Goal: Task Accomplishment & Management: Manage account settings

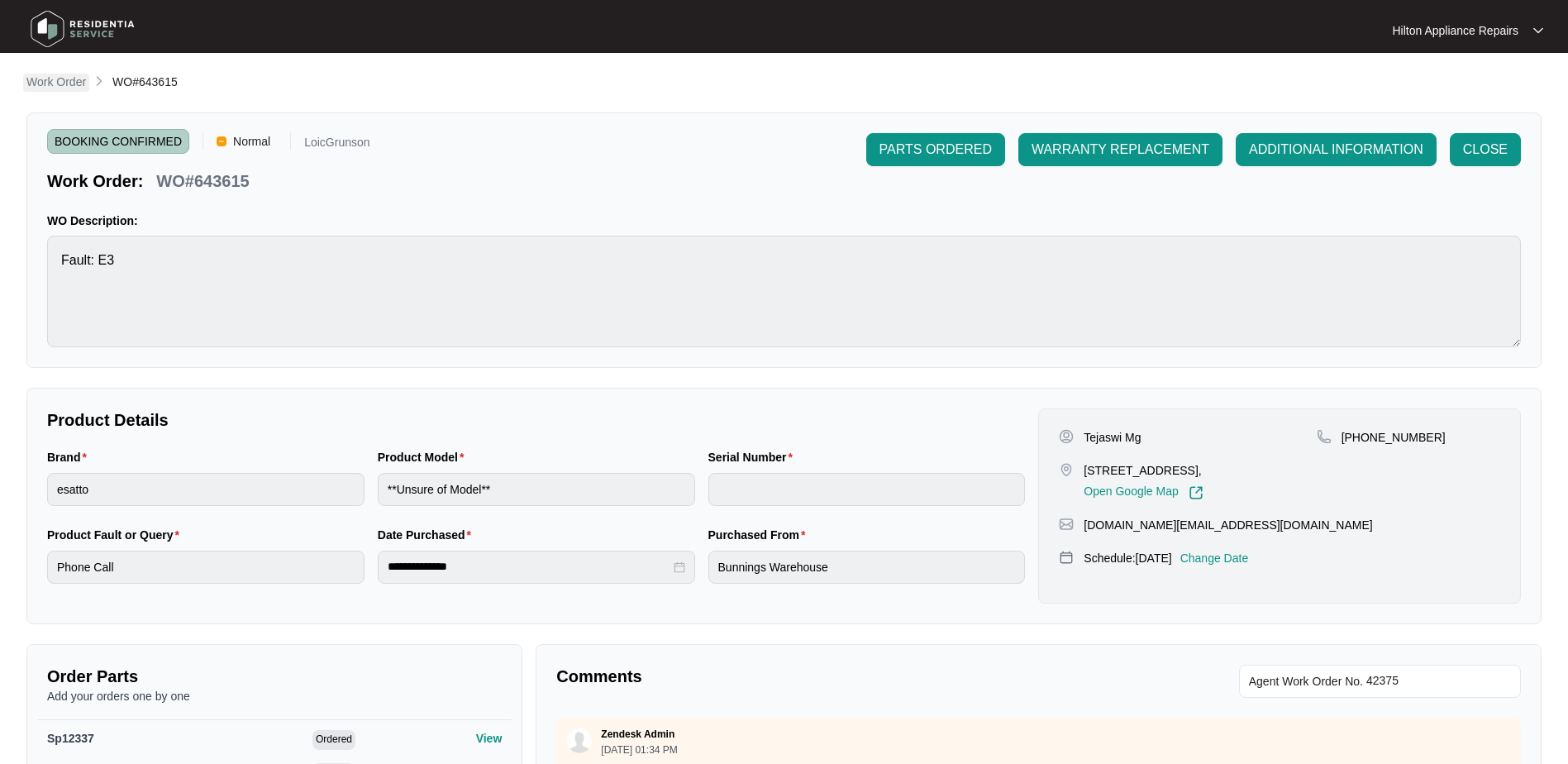
scroll to position [104, 0]
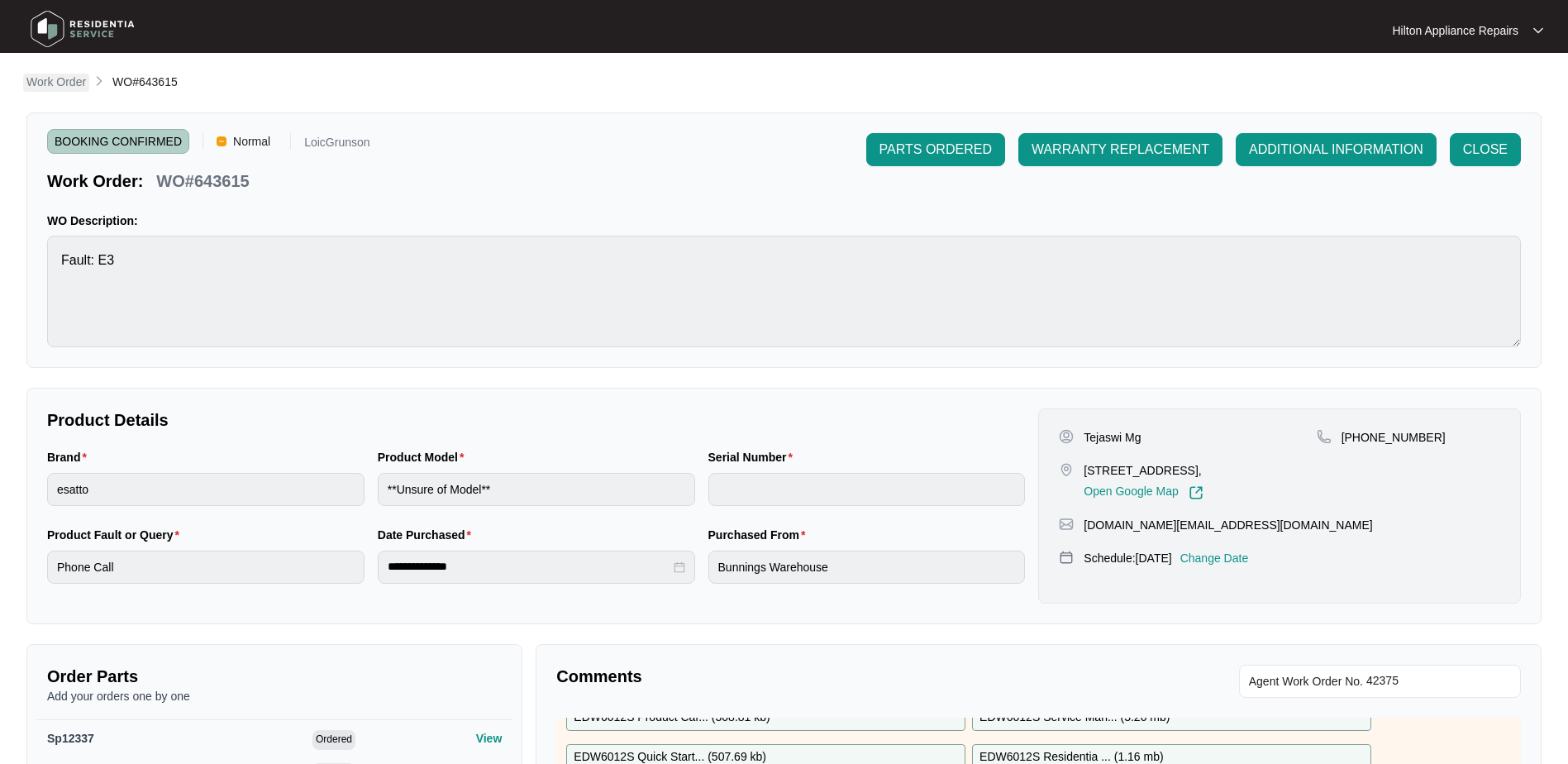
drag, startPoint x: 0, startPoint y: 0, endPoint x: 54, endPoint y: 84, distance: 99.9
click at [54, 84] on p "Work Order" at bounding box center [56, 82] width 60 height 17
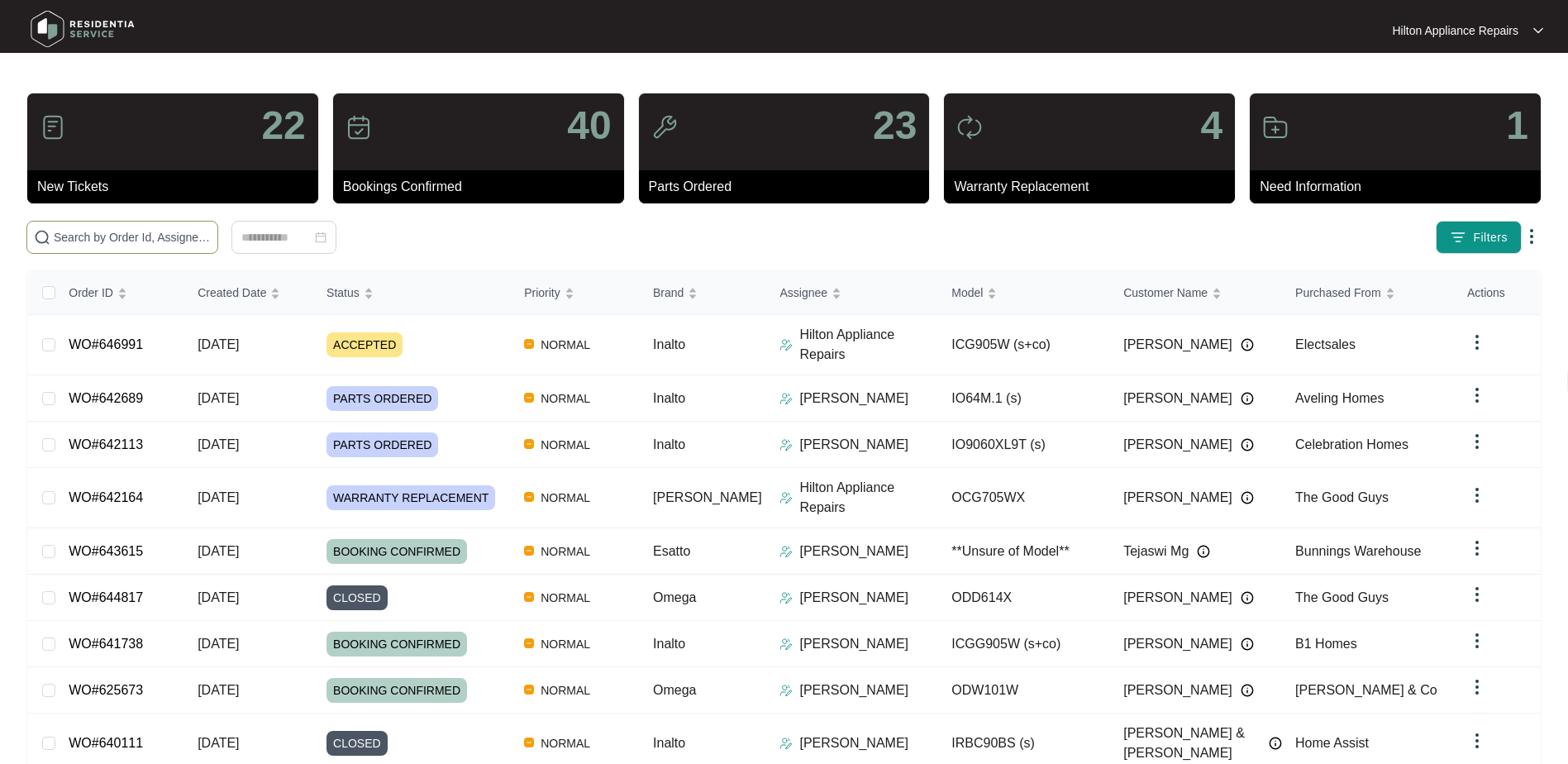
click at [63, 237] on input "text" at bounding box center [132, 237] width 157 height 18
paste input "WO#646991"
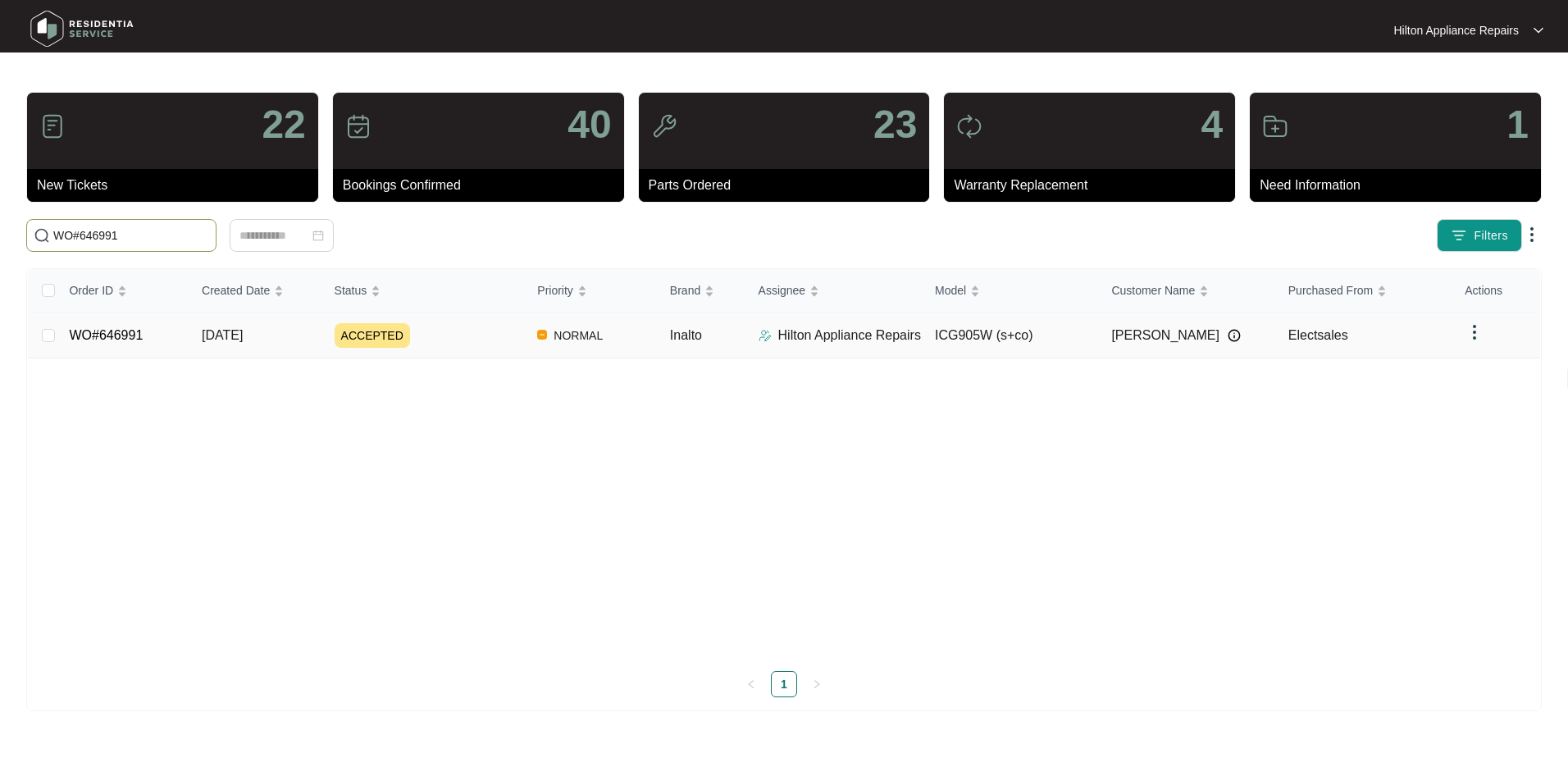
type input "WO#646991"
click at [228, 329] on span "[DATE]" at bounding box center [222, 335] width 41 height 14
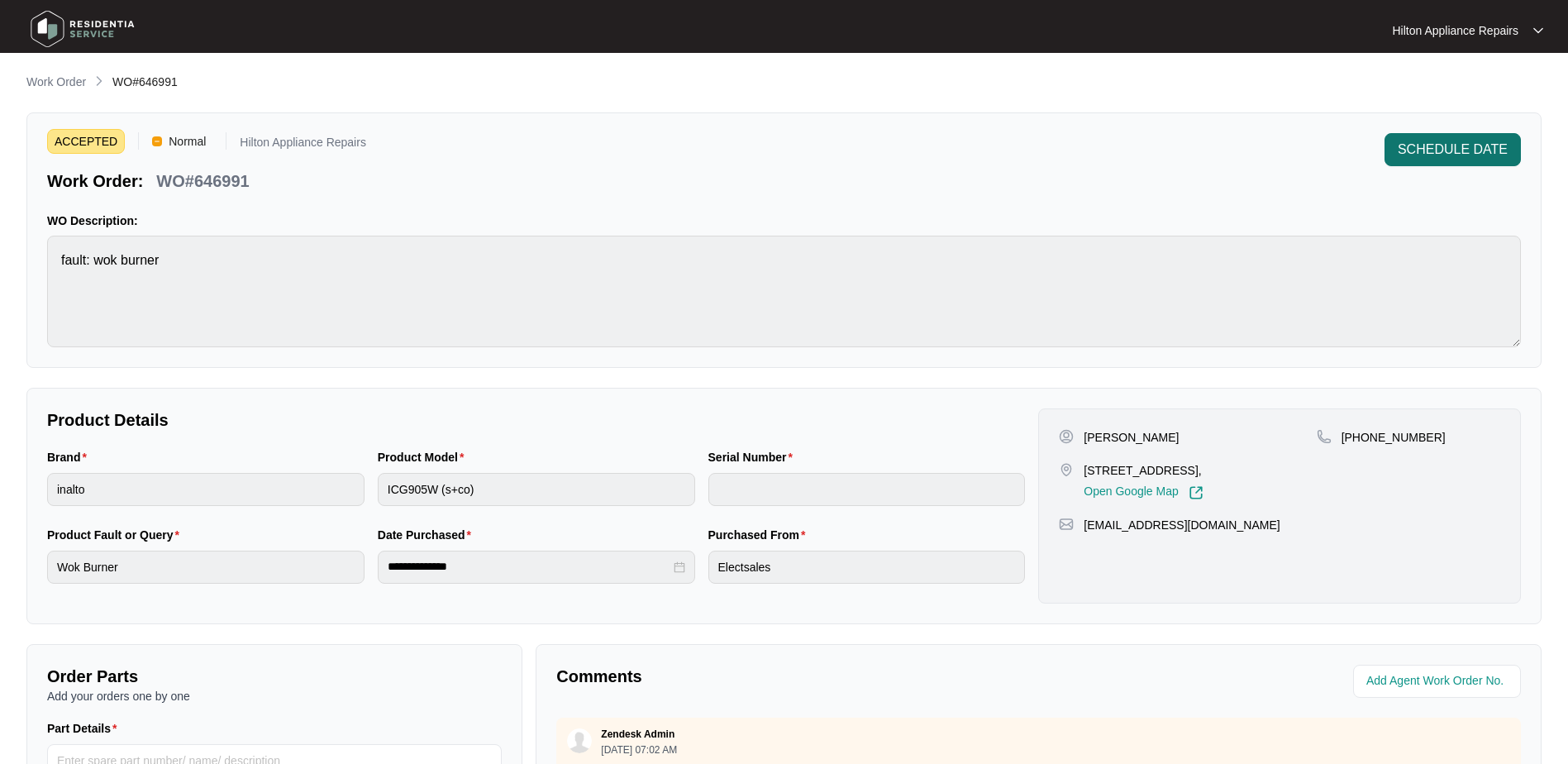
click at [1438, 153] on span "SCHEDULE DATE" at bounding box center [1452, 149] width 110 height 20
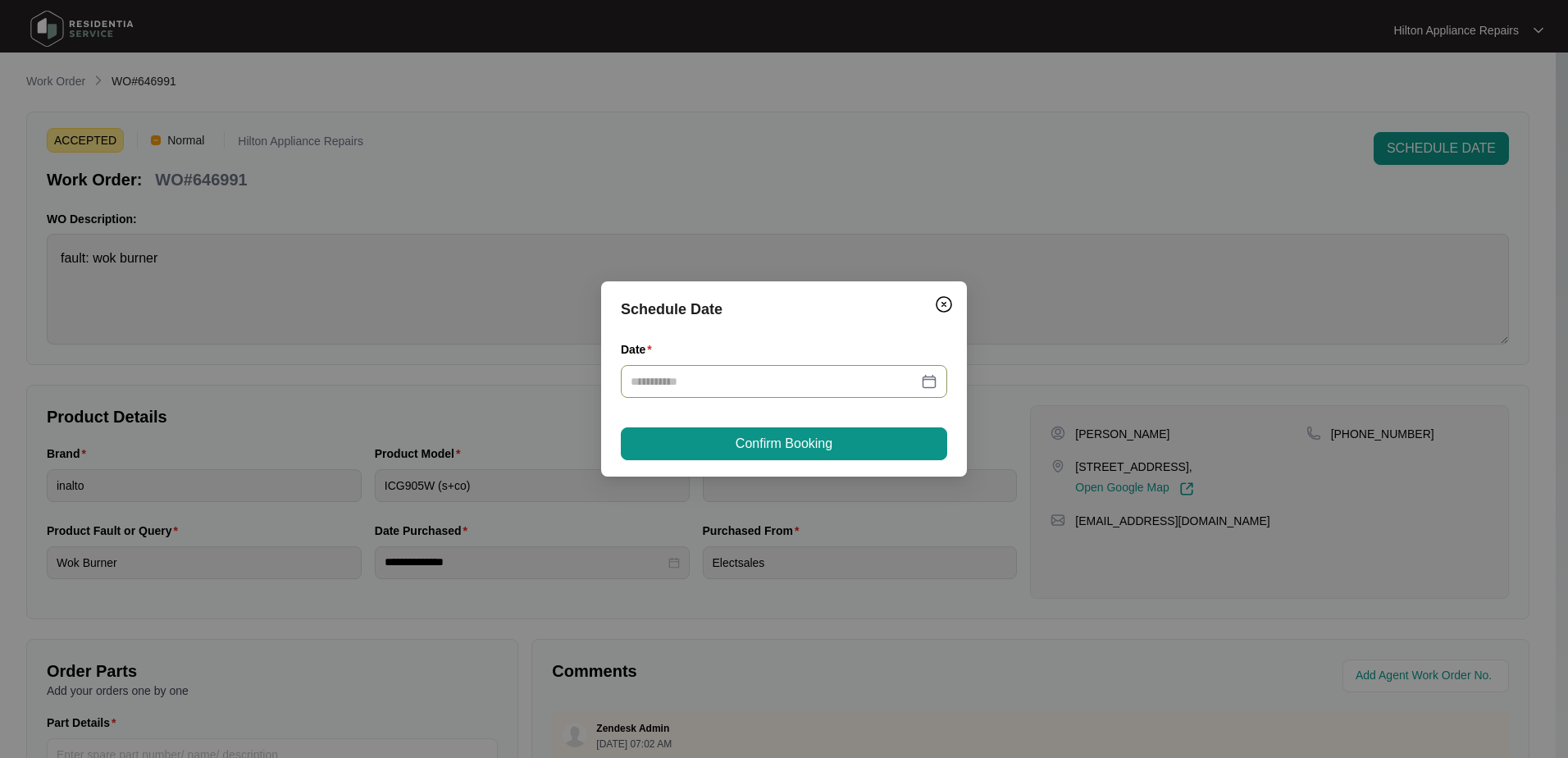
click at [931, 380] on div at bounding box center [784, 381] width 307 height 18
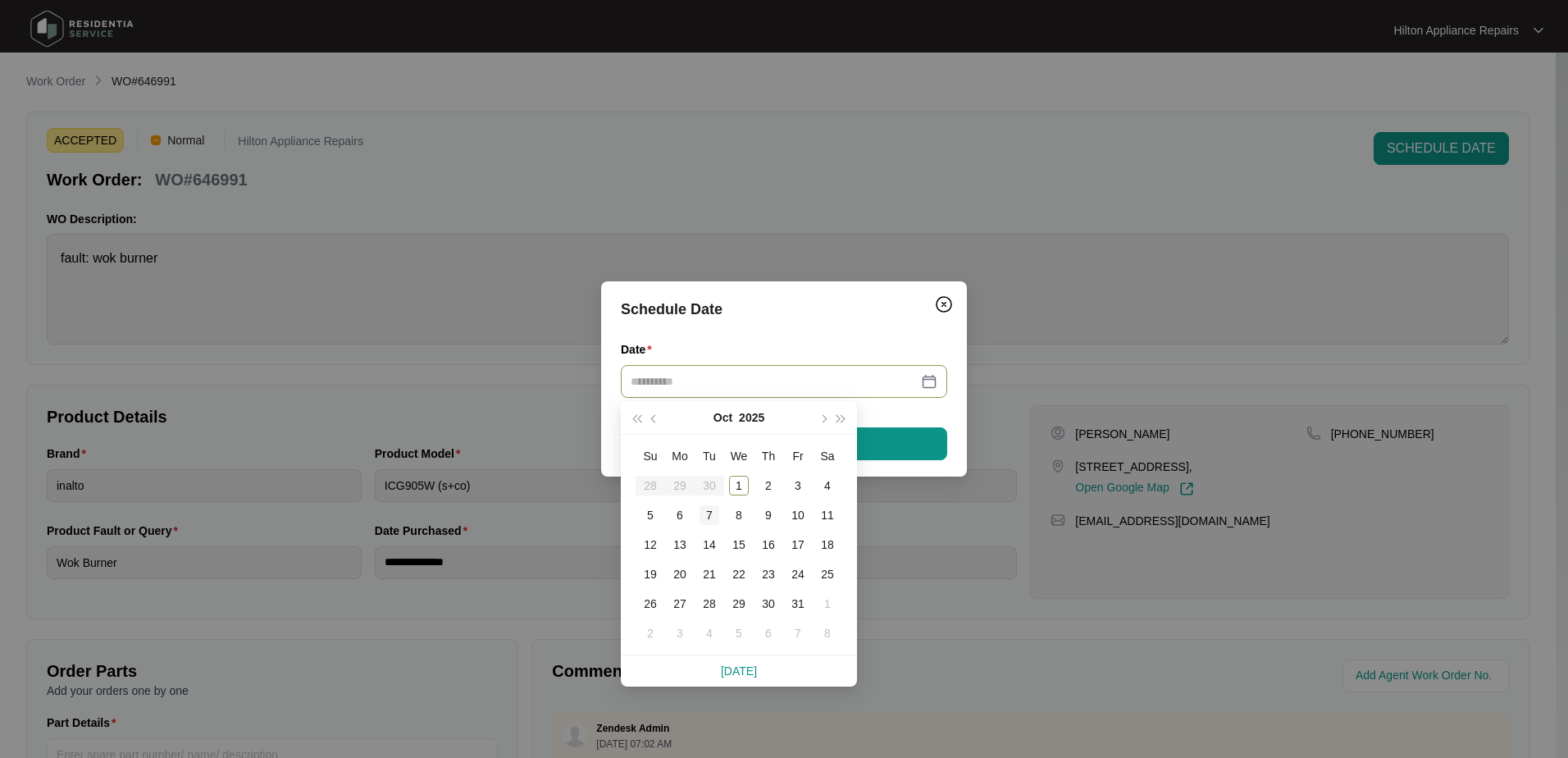
click at [711, 518] on div "7" at bounding box center [709, 515] width 20 height 20
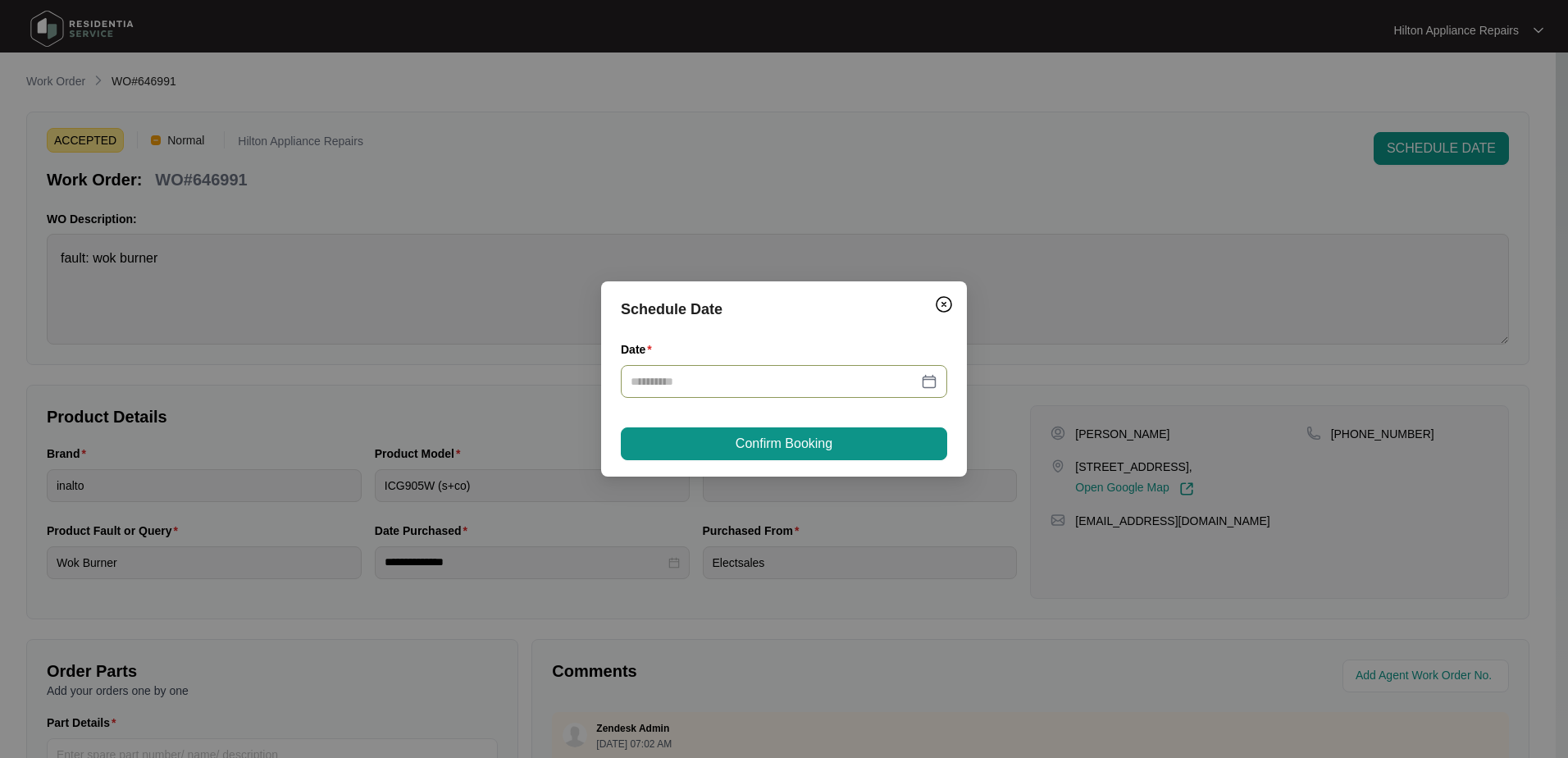
type input "**********"
click at [780, 444] on span "Confirm Booking" at bounding box center [784, 444] width 97 height 20
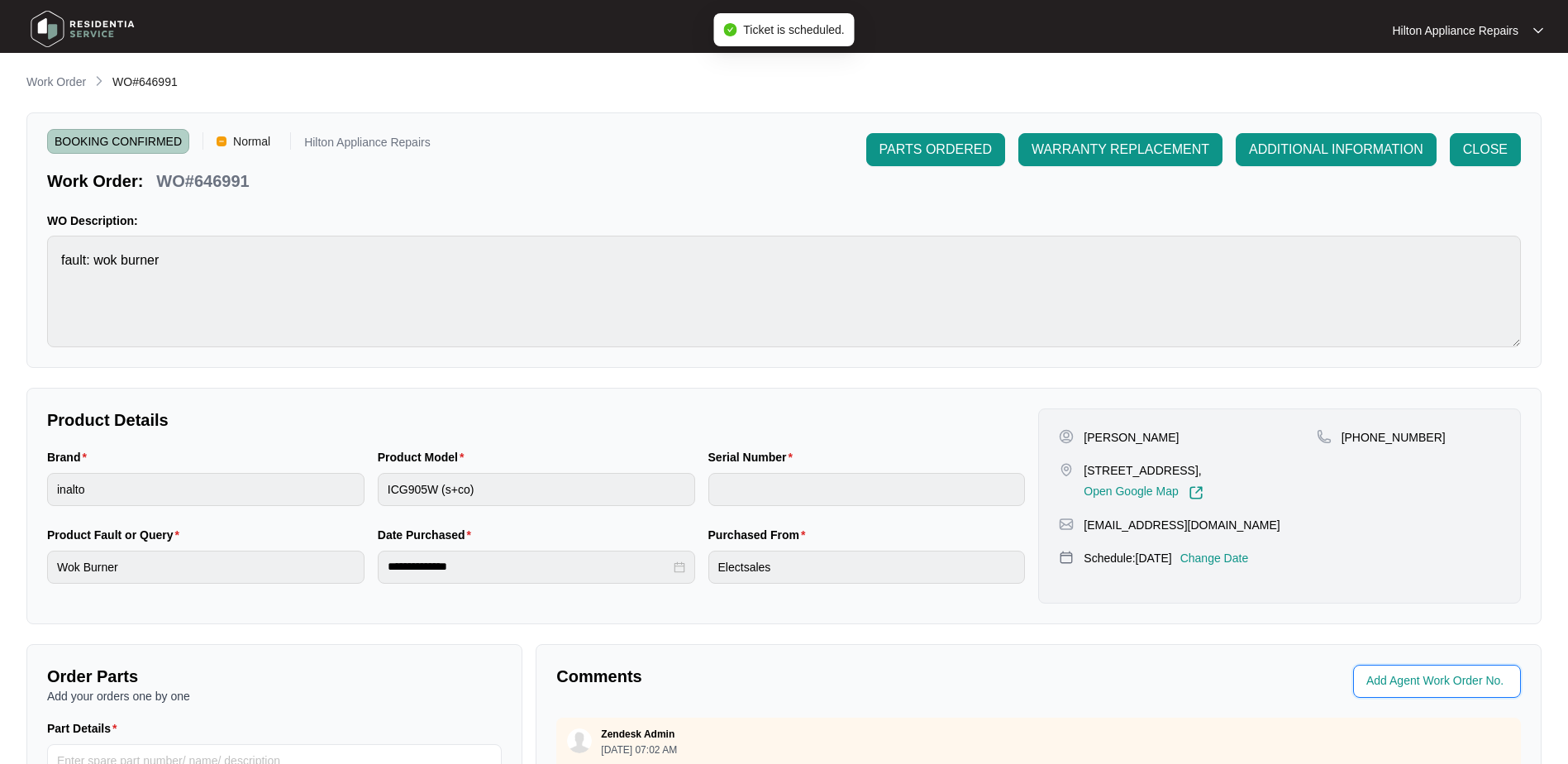
click at [1419, 683] on input "string" at bounding box center [1439, 681] width 145 height 20
type input "42574"
click at [990, 673] on p "Comments" at bounding box center [791, 676] width 470 height 23
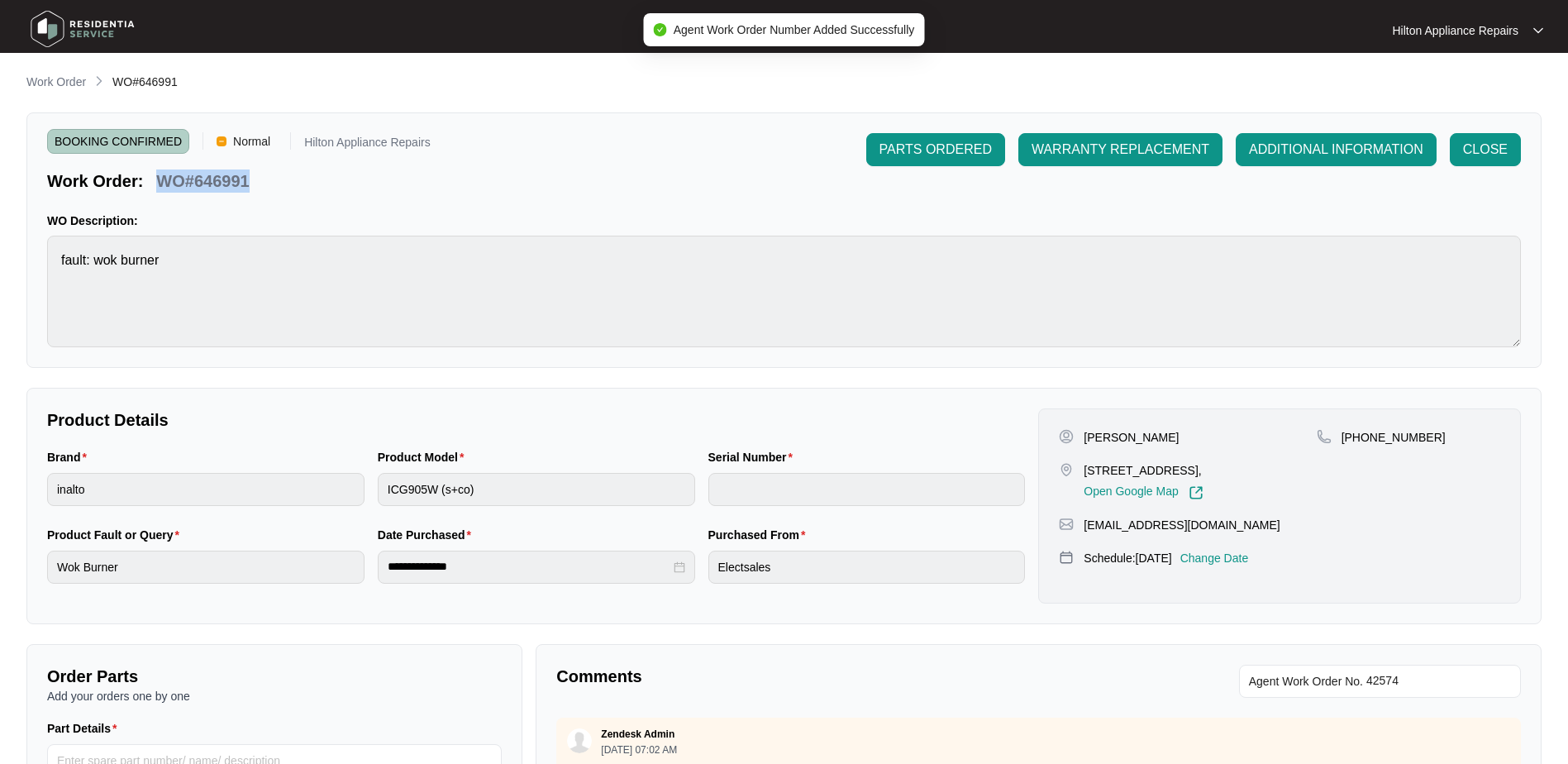
drag, startPoint x: 255, startPoint y: 189, endPoint x: 145, endPoint y: 187, distance: 110.0
click at [145, 187] on div "Work Order: WO#646991" at bounding box center [148, 178] width 215 height 29
copy div "WO#646991"
click at [48, 82] on p "Work Order" at bounding box center [56, 82] width 60 height 17
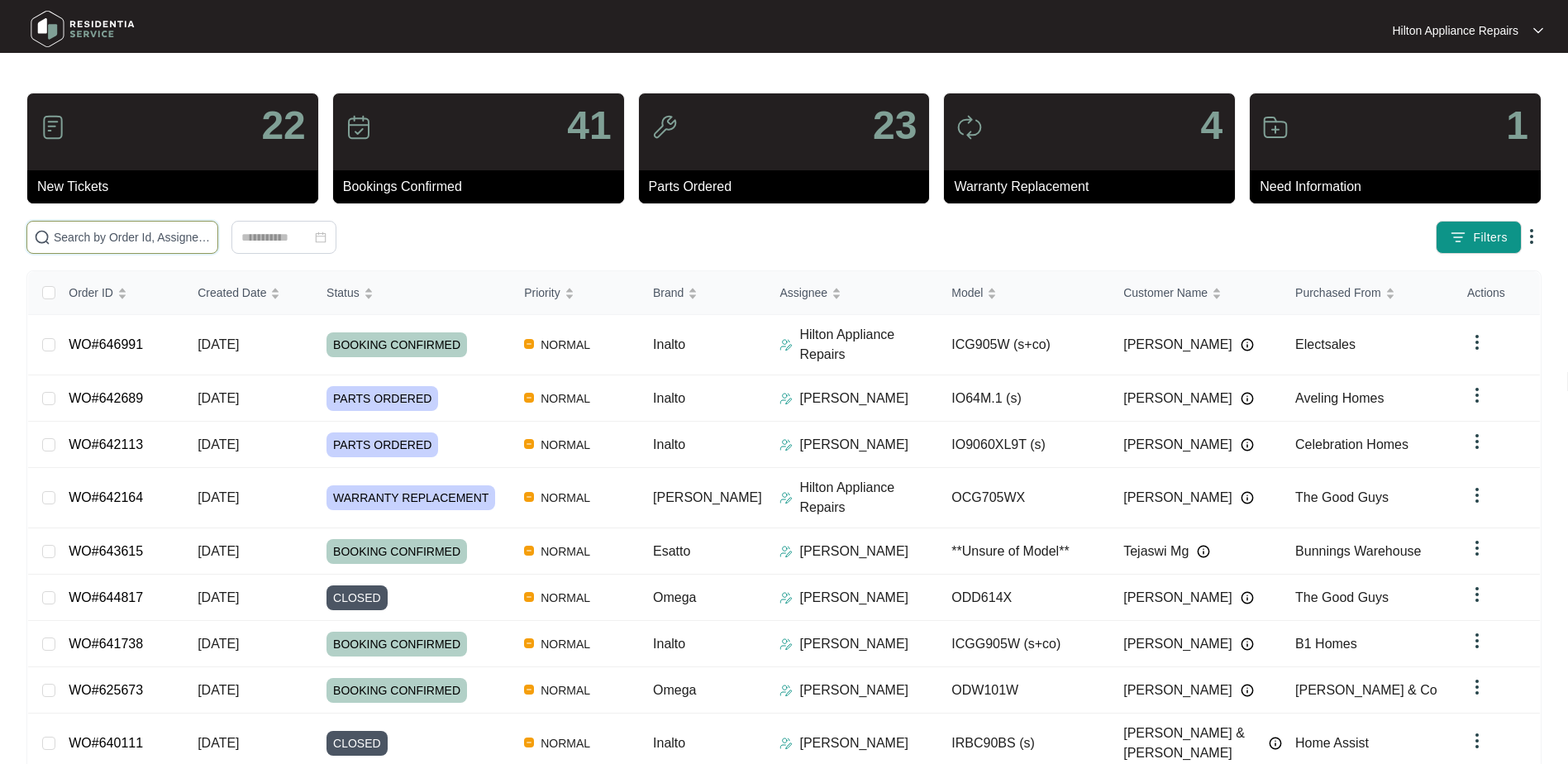
click at [83, 229] on input "text" at bounding box center [132, 237] width 157 height 18
paste input "WO#646991"
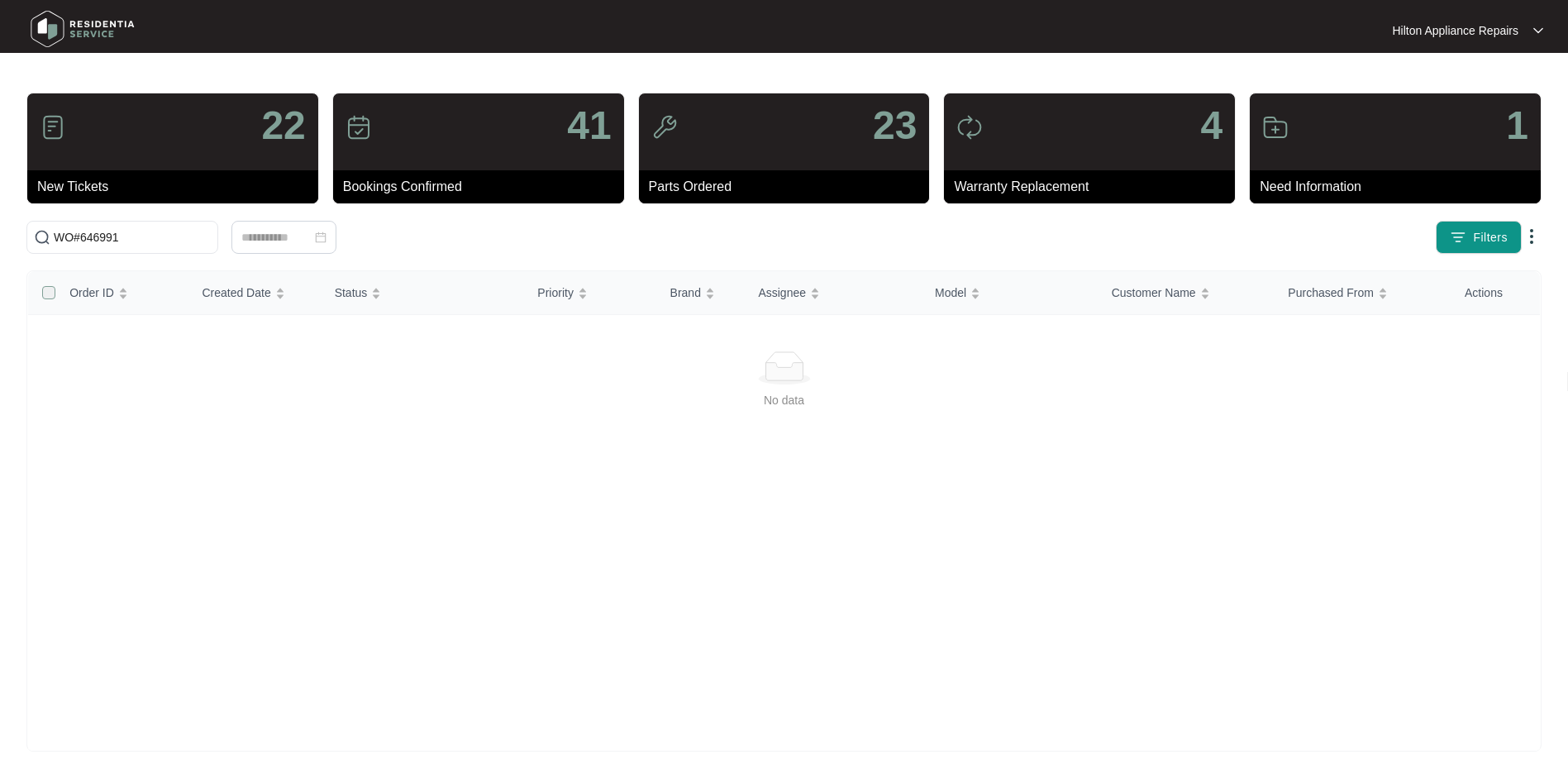
click at [50, 290] on label at bounding box center [48, 293] width 13 height 18
drag, startPoint x: 85, startPoint y: 237, endPoint x: 4, endPoint y: 236, distance: 81.0
click at [4, 236] on main "22 New Tickets 41 Bookings Confirmed 23 Parts Ordered 4 Warranty Replacement 1 …" at bounding box center [784, 389] width 1568 height 778
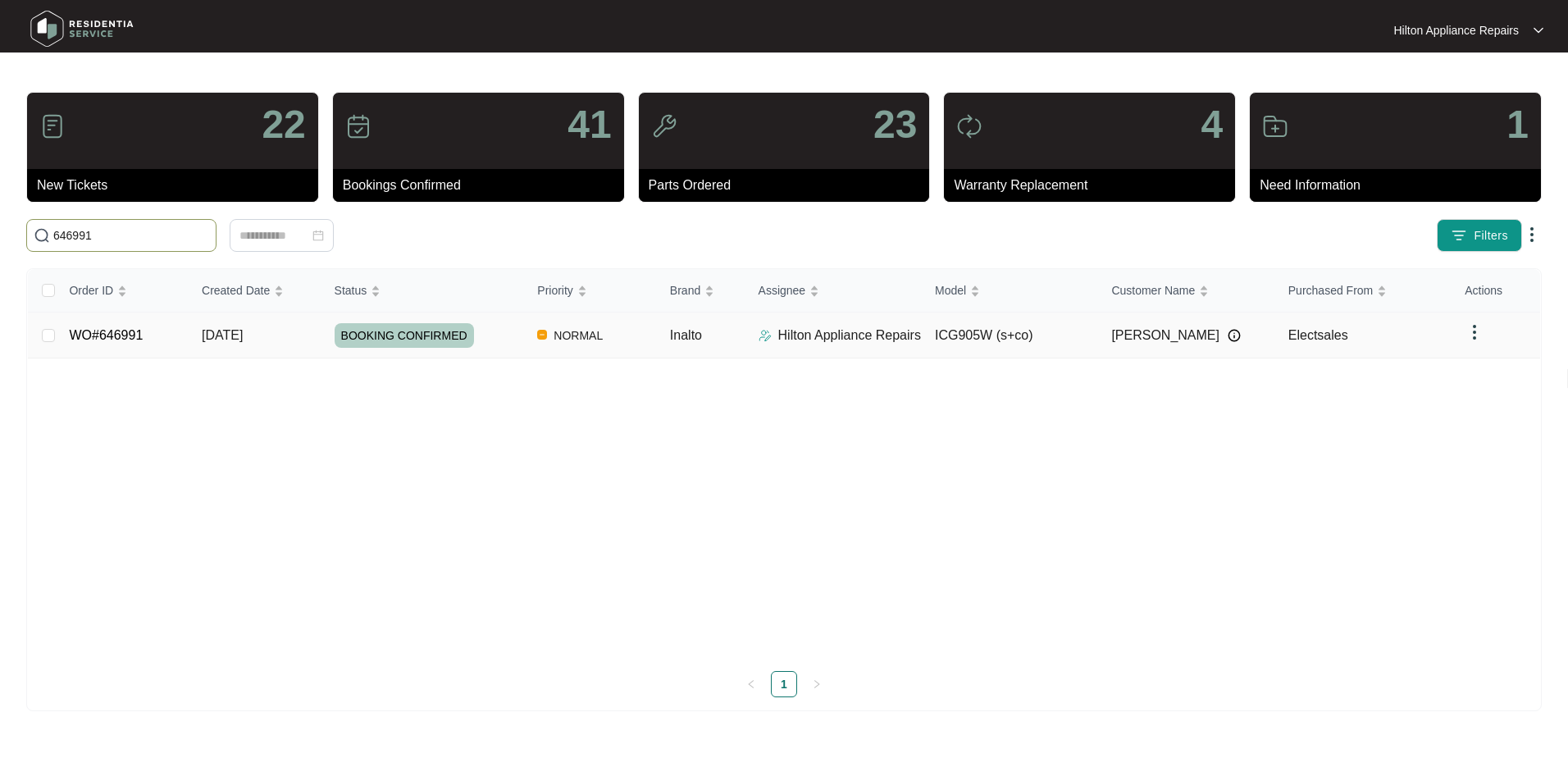
type input "646991"
click at [235, 333] on span "[DATE]" at bounding box center [222, 335] width 41 height 14
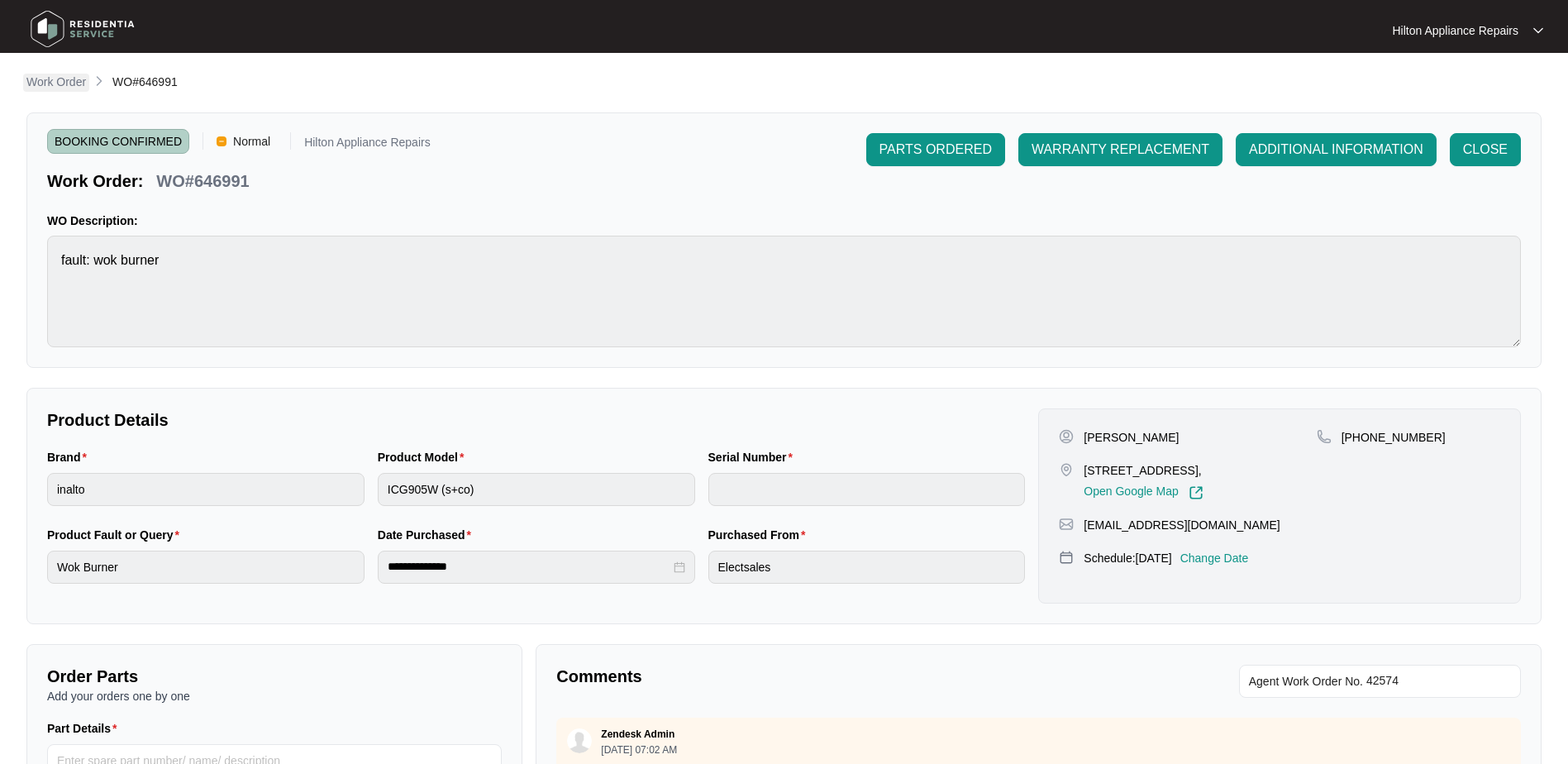
click at [30, 83] on p "Work Order" at bounding box center [56, 82] width 60 height 17
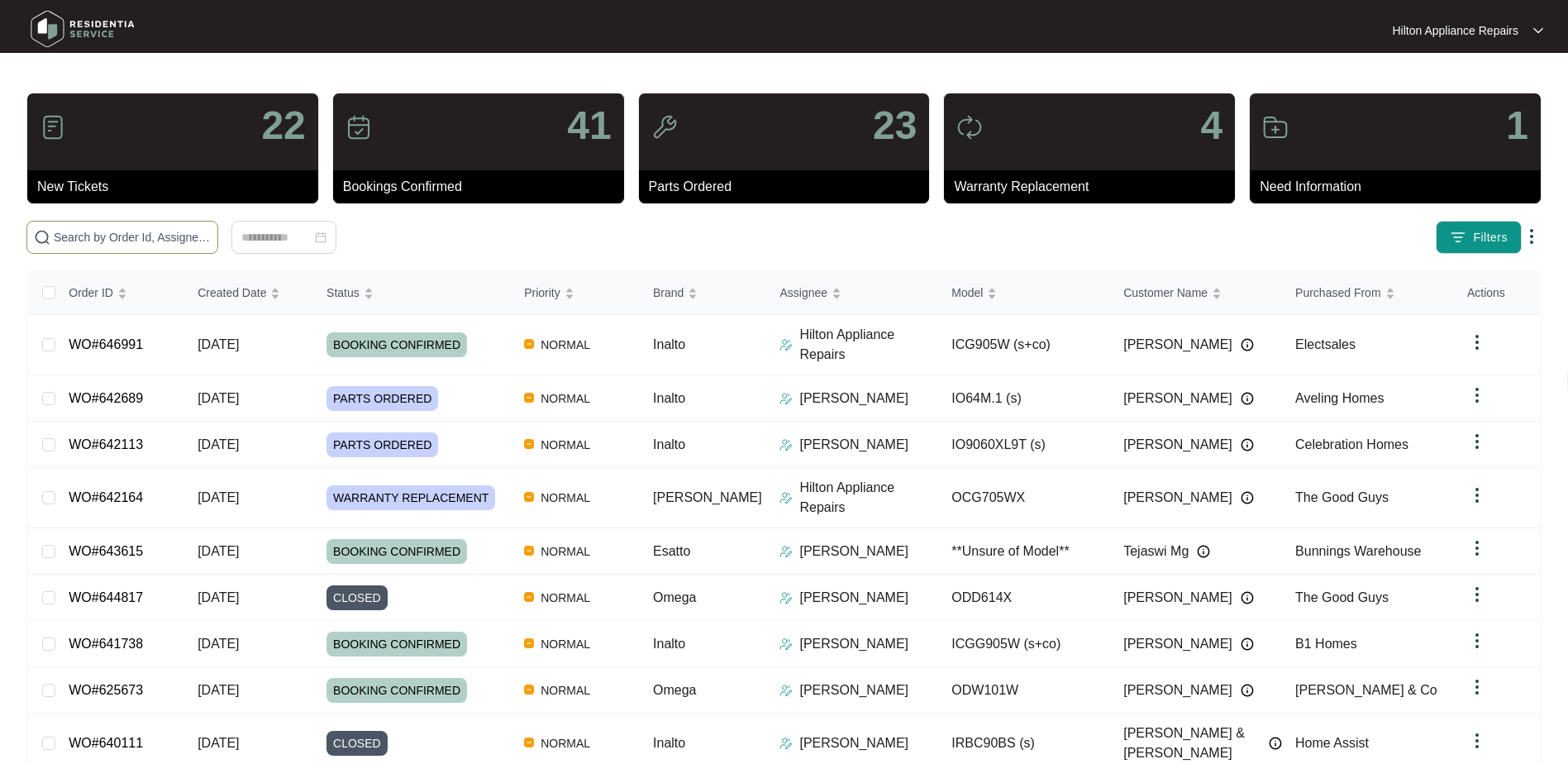
click at [78, 235] on input "text" at bounding box center [132, 237] width 157 height 18
paste input "WO#646991"
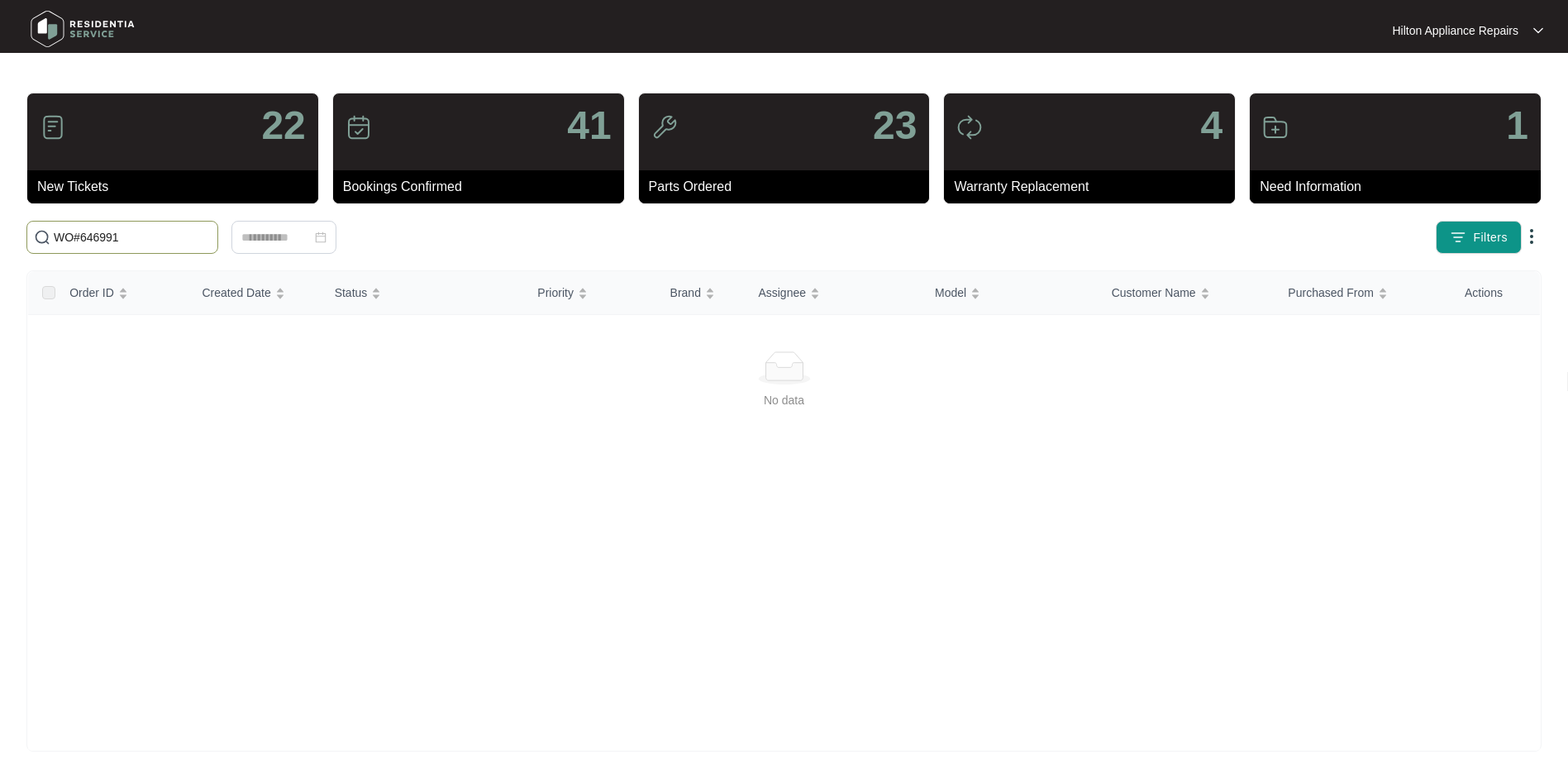
drag, startPoint x: 85, startPoint y: 236, endPoint x: -5, endPoint y: 236, distance: 90.0
click at [0, 236] on html "Hilton Appliance Repairs Hilton App... 22 New Tickets 41 Bookings Confirmed 23 …" at bounding box center [784, 389] width 1568 height 778
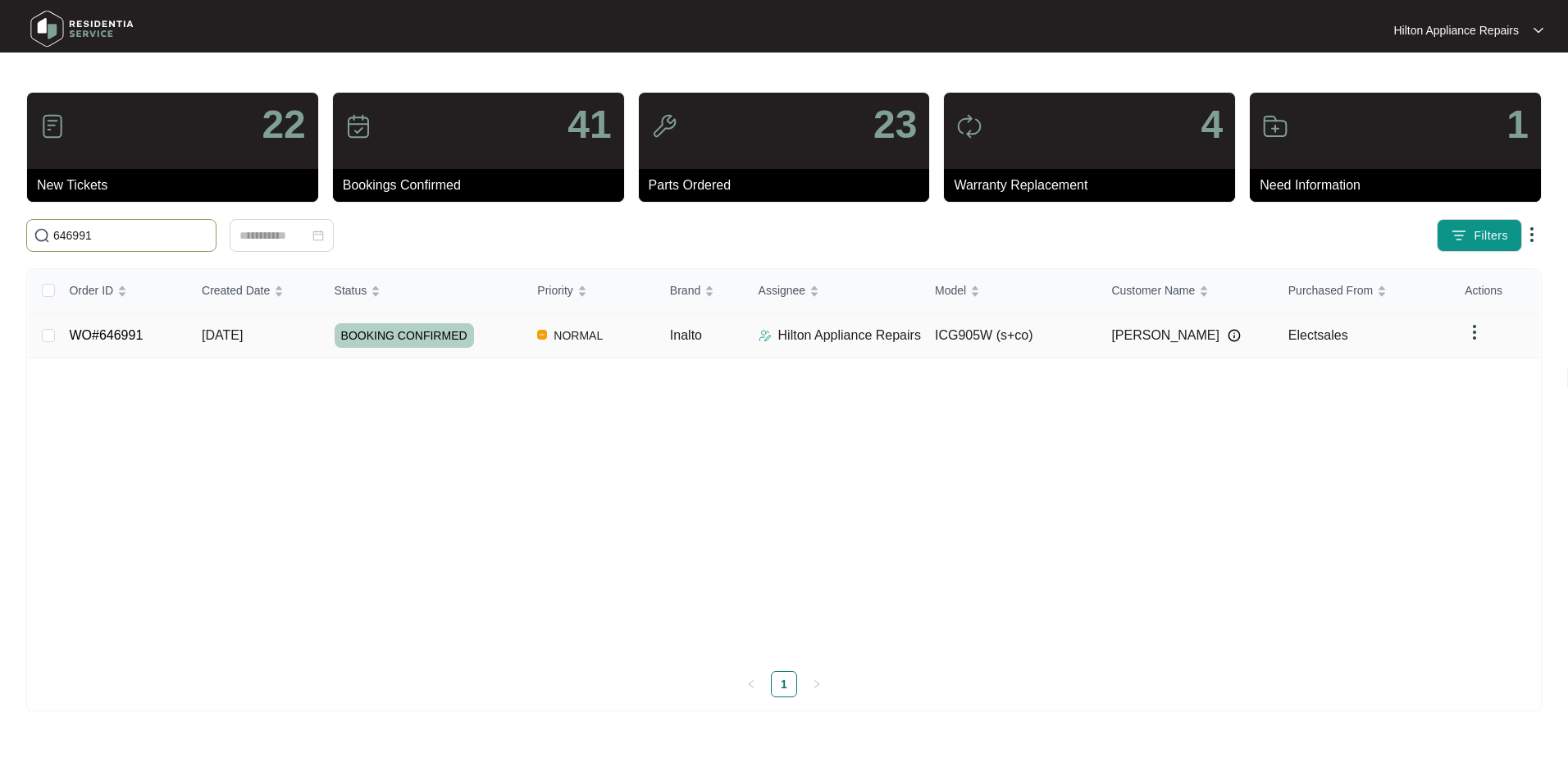
type input "646991"
click at [331, 236] on span "Re-assign Selected Tickets" at bounding box center [323, 236] width 159 height 20
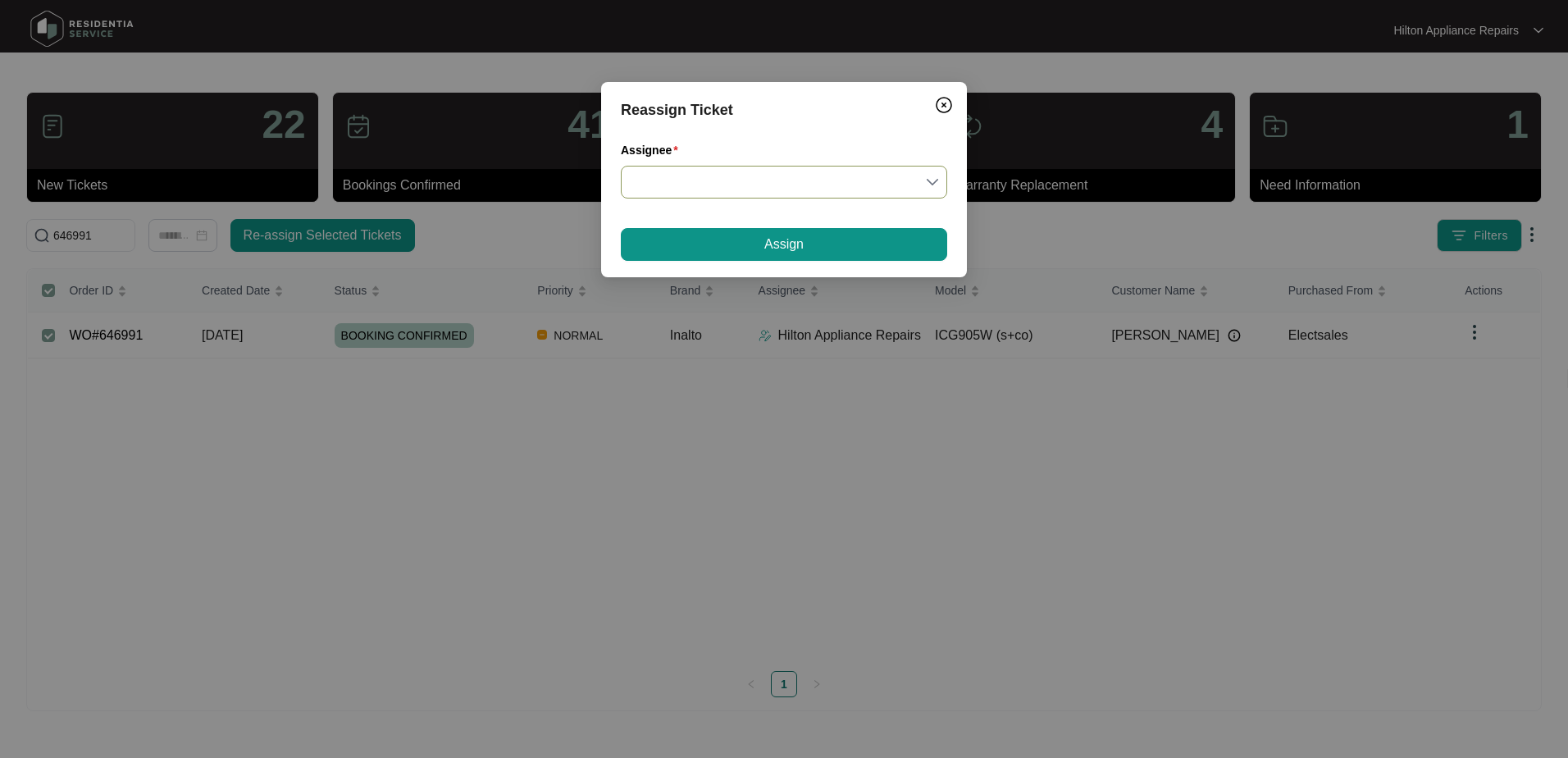
click at [933, 183] on input "Assignee" at bounding box center [784, 182] width 307 height 31
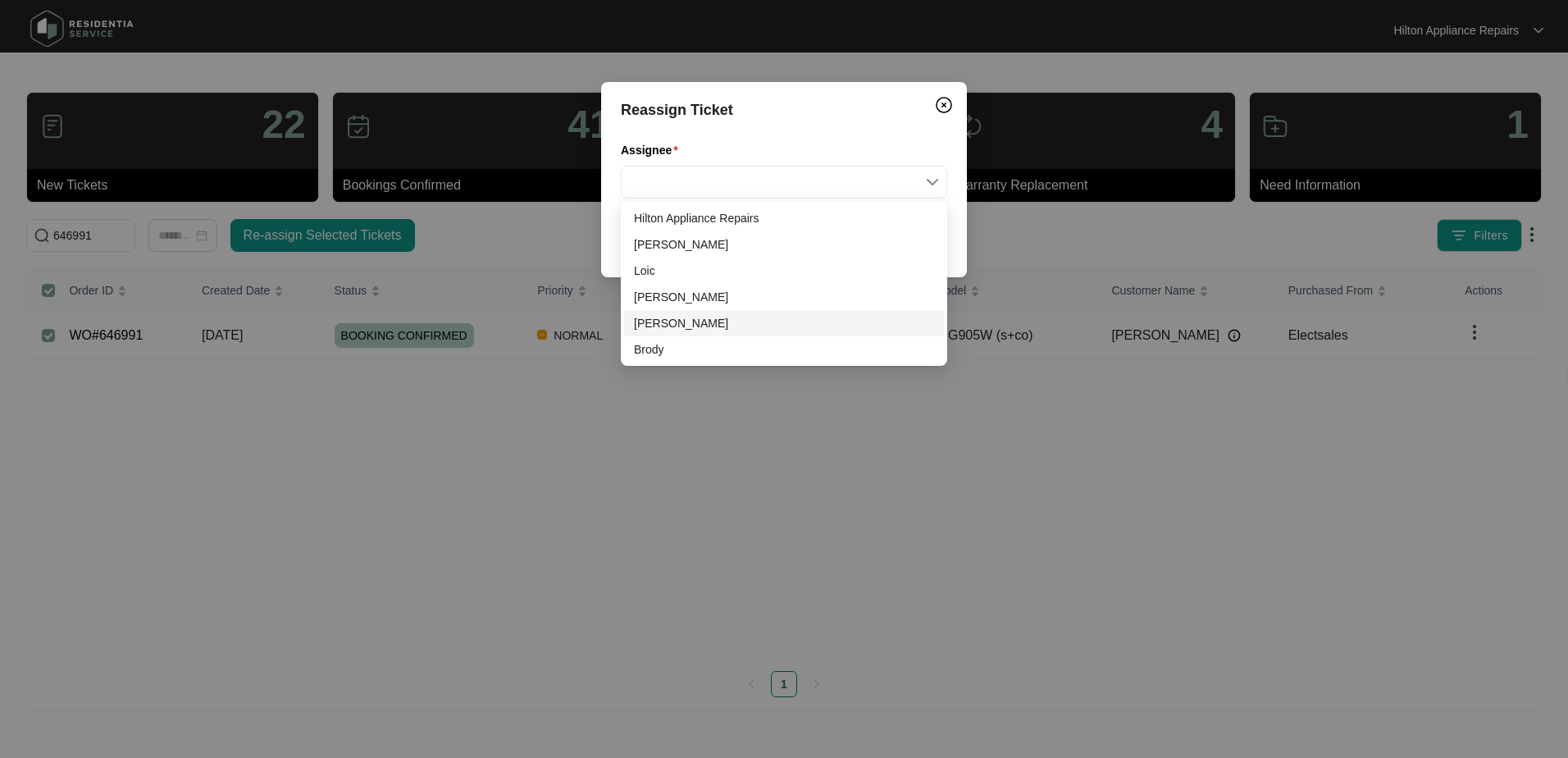
click at [654, 323] on div "[PERSON_NAME]" at bounding box center [784, 323] width 300 height 18
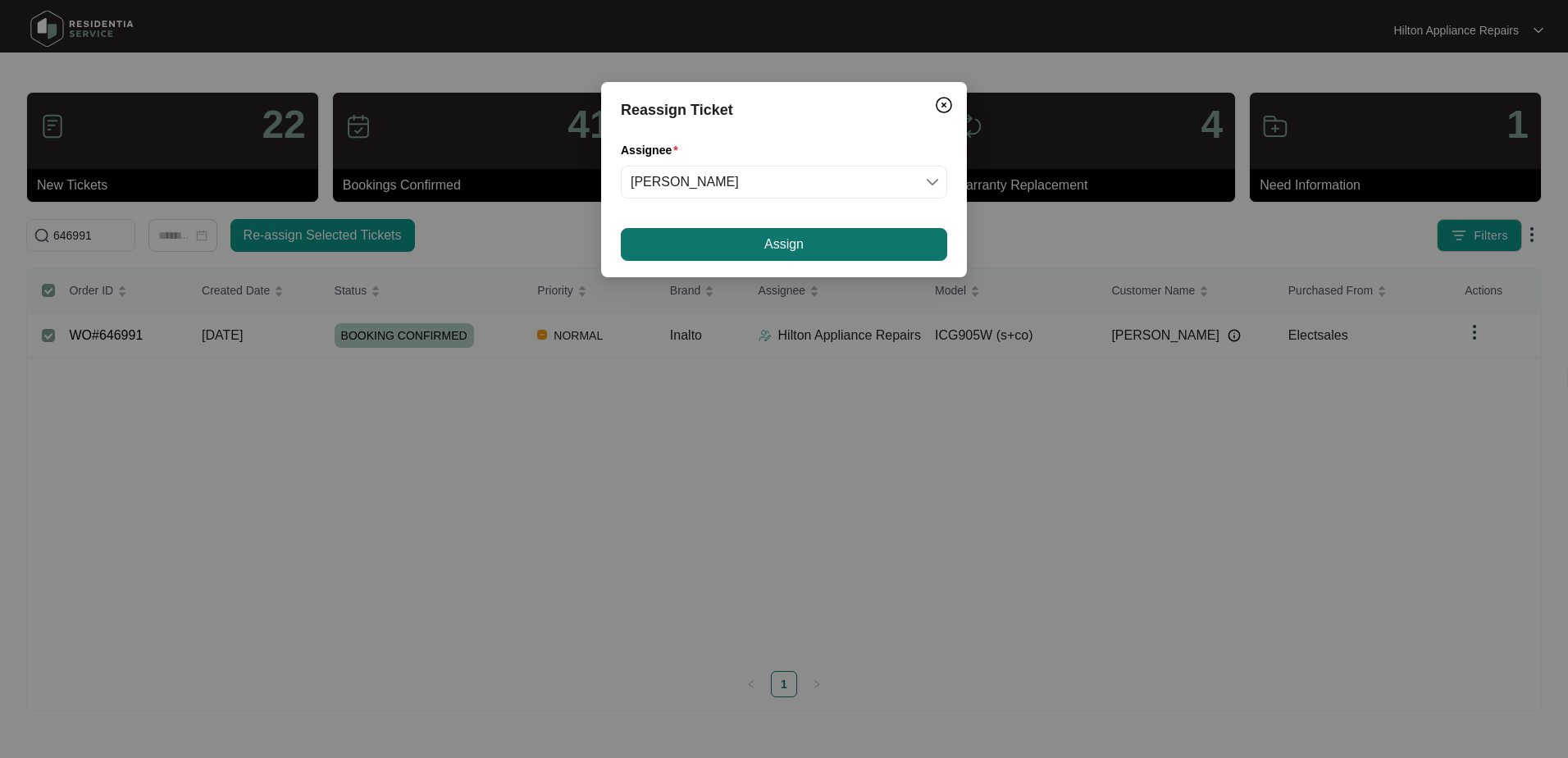
click at [747, 247] on button "Assign" at bounding box center [784, 244] width 326 height 33
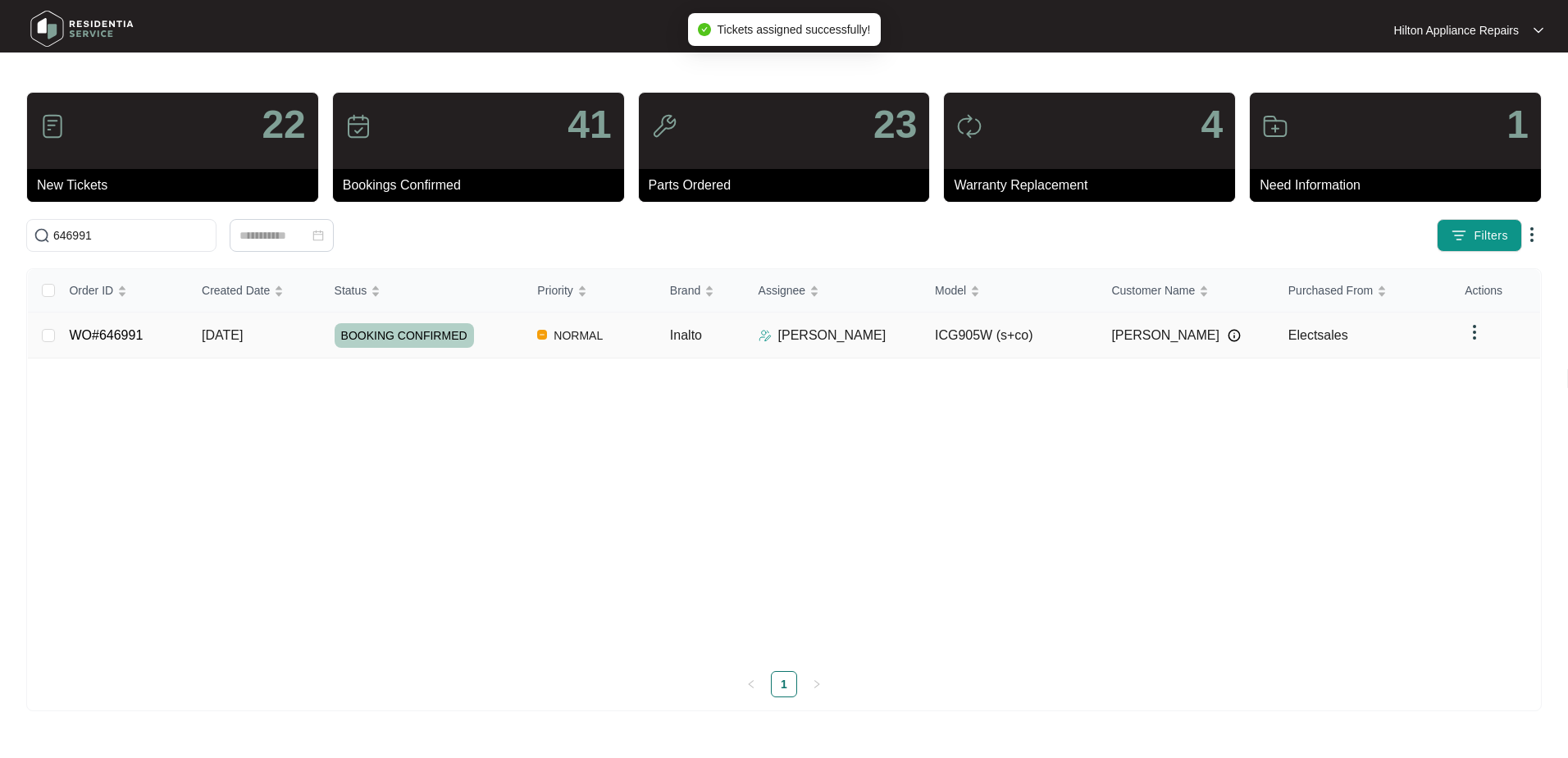
click at [217, 333] on span "[DATE]" at bounding box center [222, 335] width 41 height 14
